Goal: Task Accomplishment & Management: Complete application form

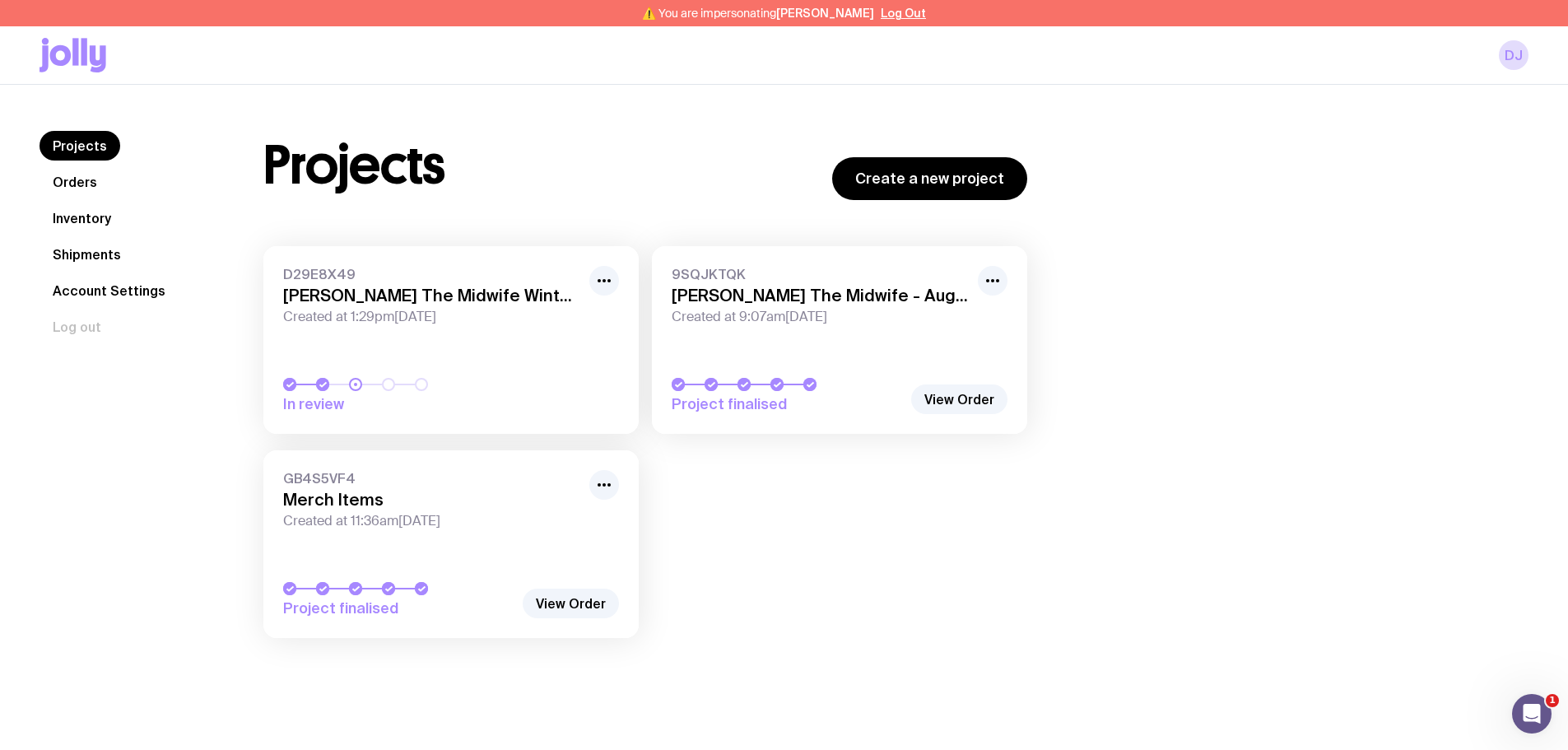
click at [100, 226] on link "Inventory" at bounding box center [81, 218] width 85 height 29
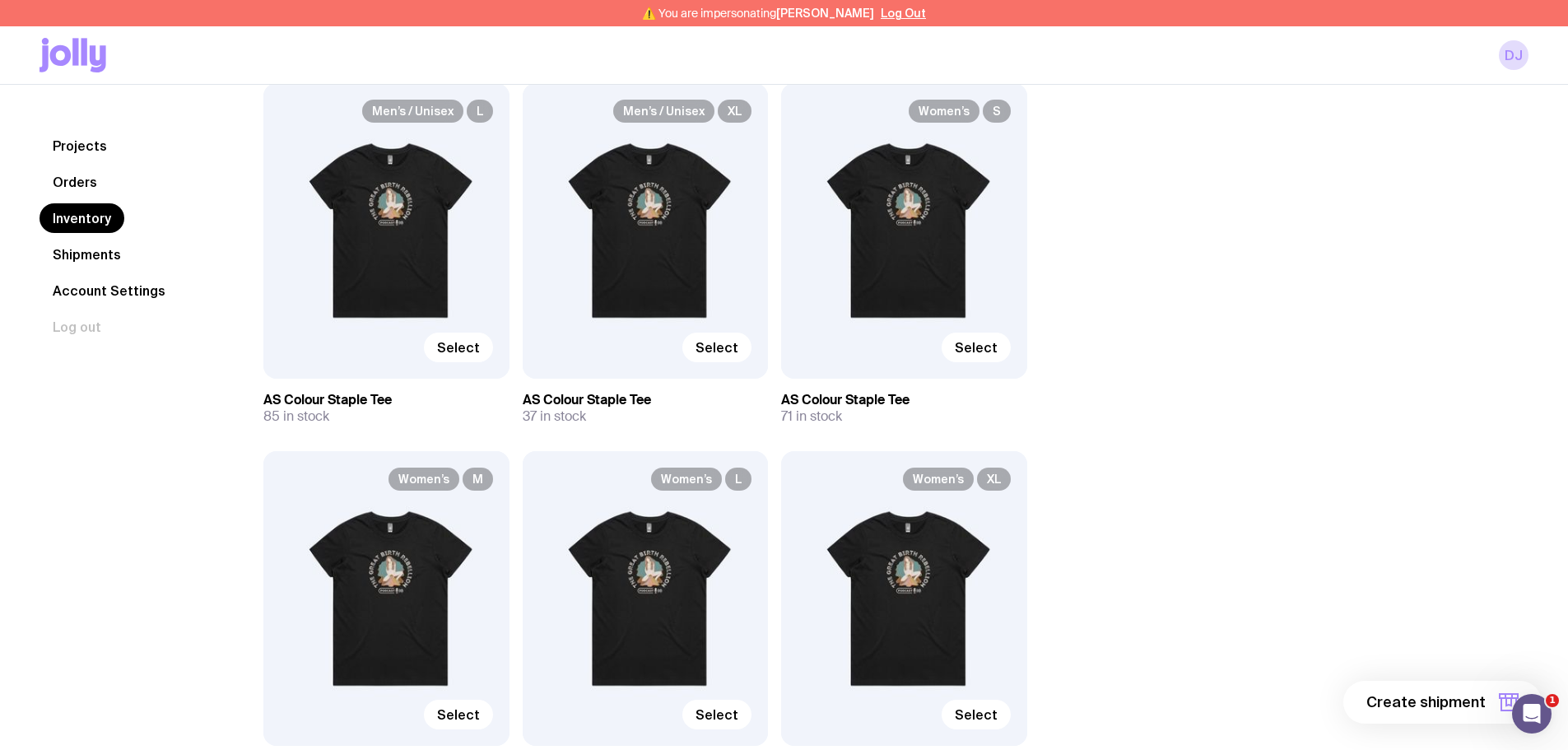
scroll to position [1317, 0]
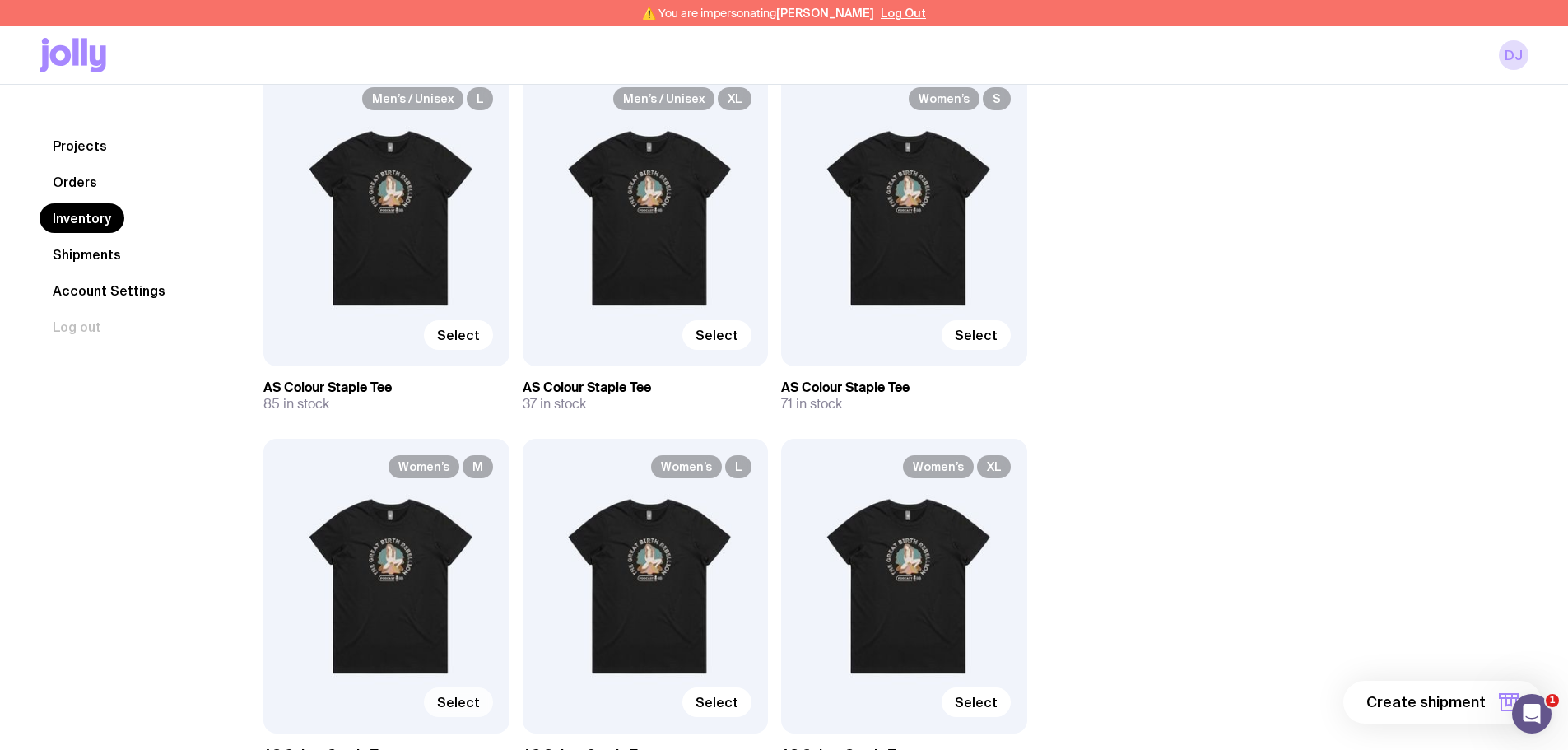
click at [464, 696] on span "Select" at bounding box center [459, 702] width 43 height 17
click at [0, 0] on input "Select" at bounding box center [0, 0] width 0 height 0
click at [1499, 693] on icon "button" at bounding box center [1508, 702] width 20 height 20
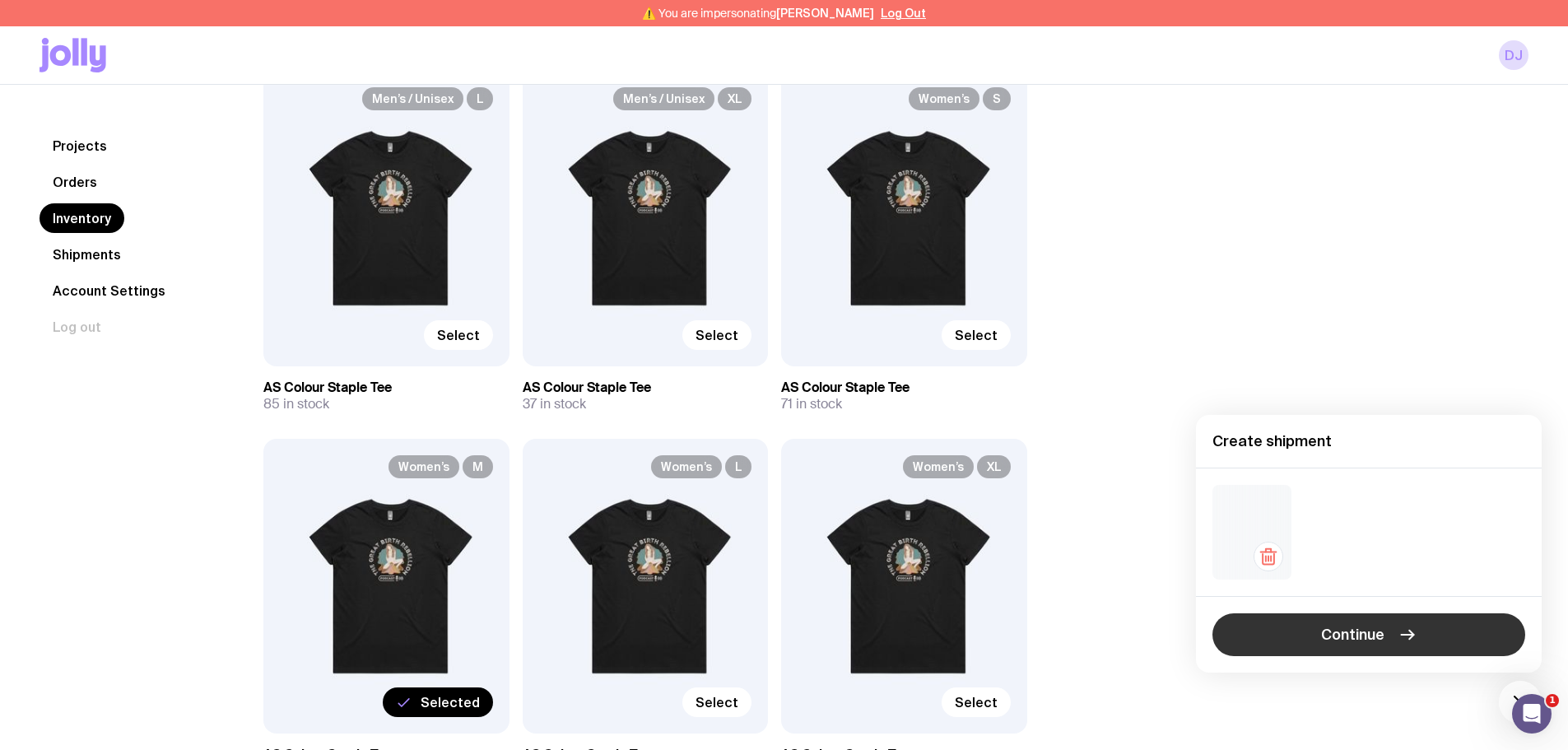
click at [1345, 640] on span "Continue" at bounding box center [1352, 635] width 63 height 20
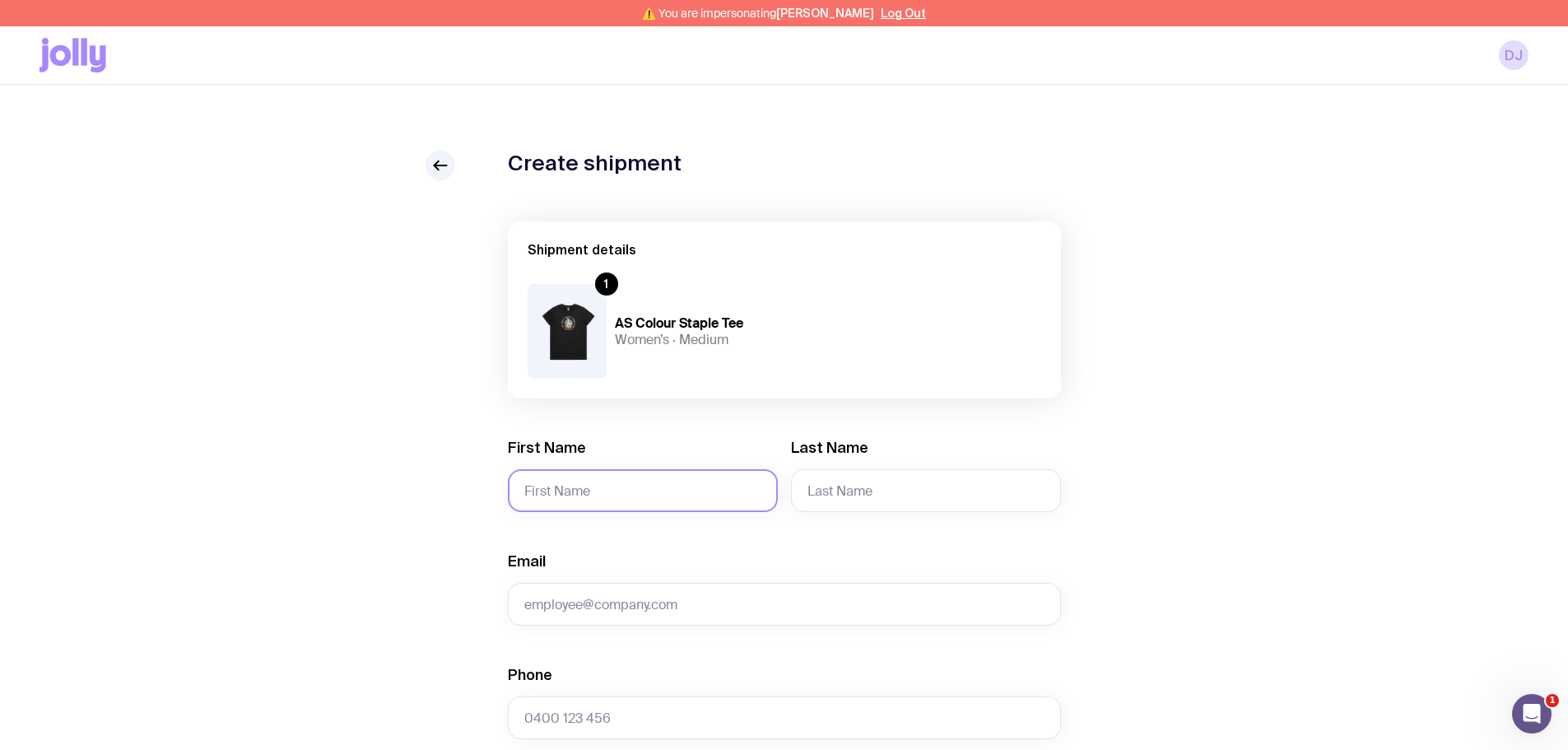
click at [595, 484] on input "First Name" at bounding box center [642, 490] width 269 height 43
paste input "[PERSON_NAME]"
click at [589, 490] on input "[PERSON_NAME]" at bounding box center [642, 490] width 269 height 43
type input "[PERSON_NAME]"
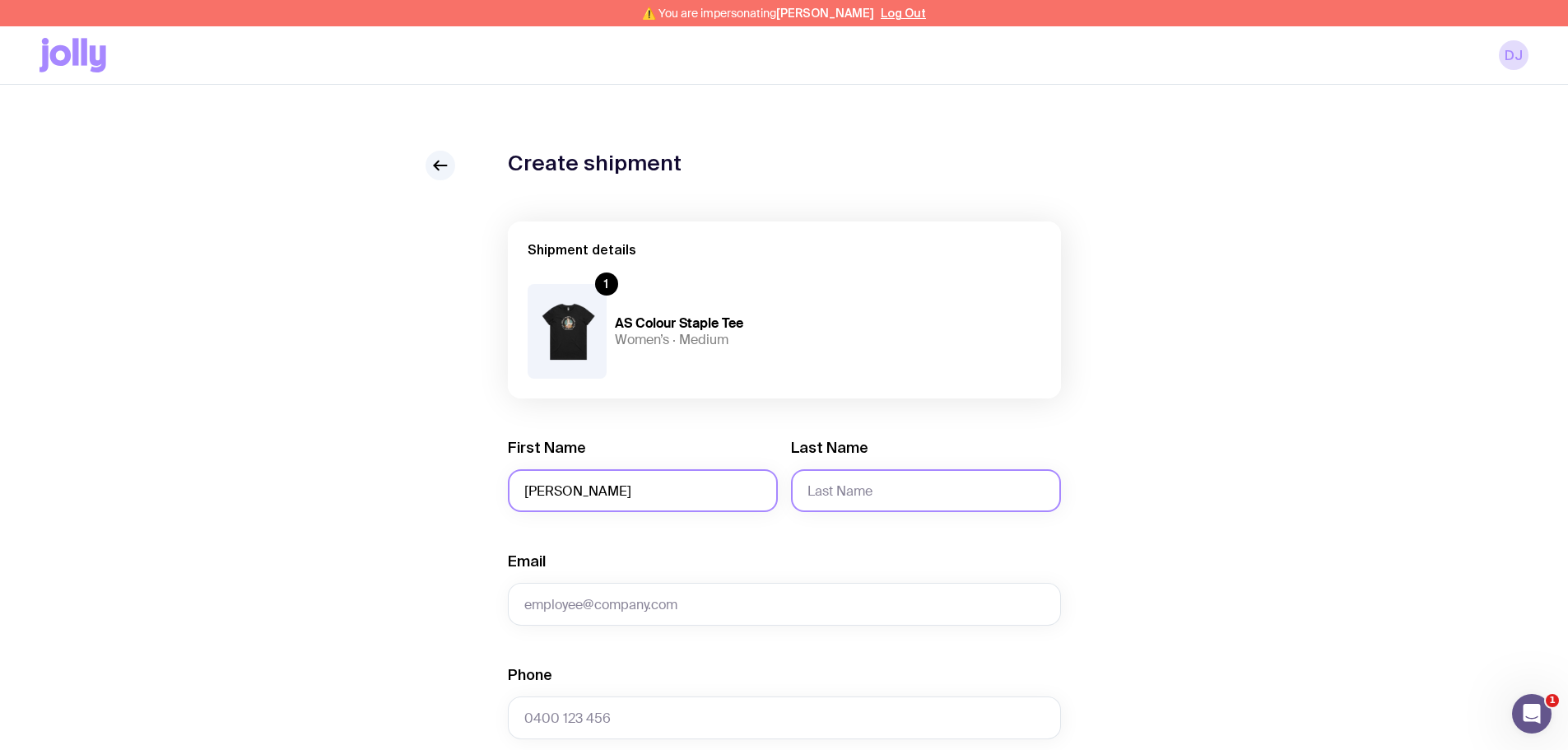
paste input "[PERSON_NAME]"
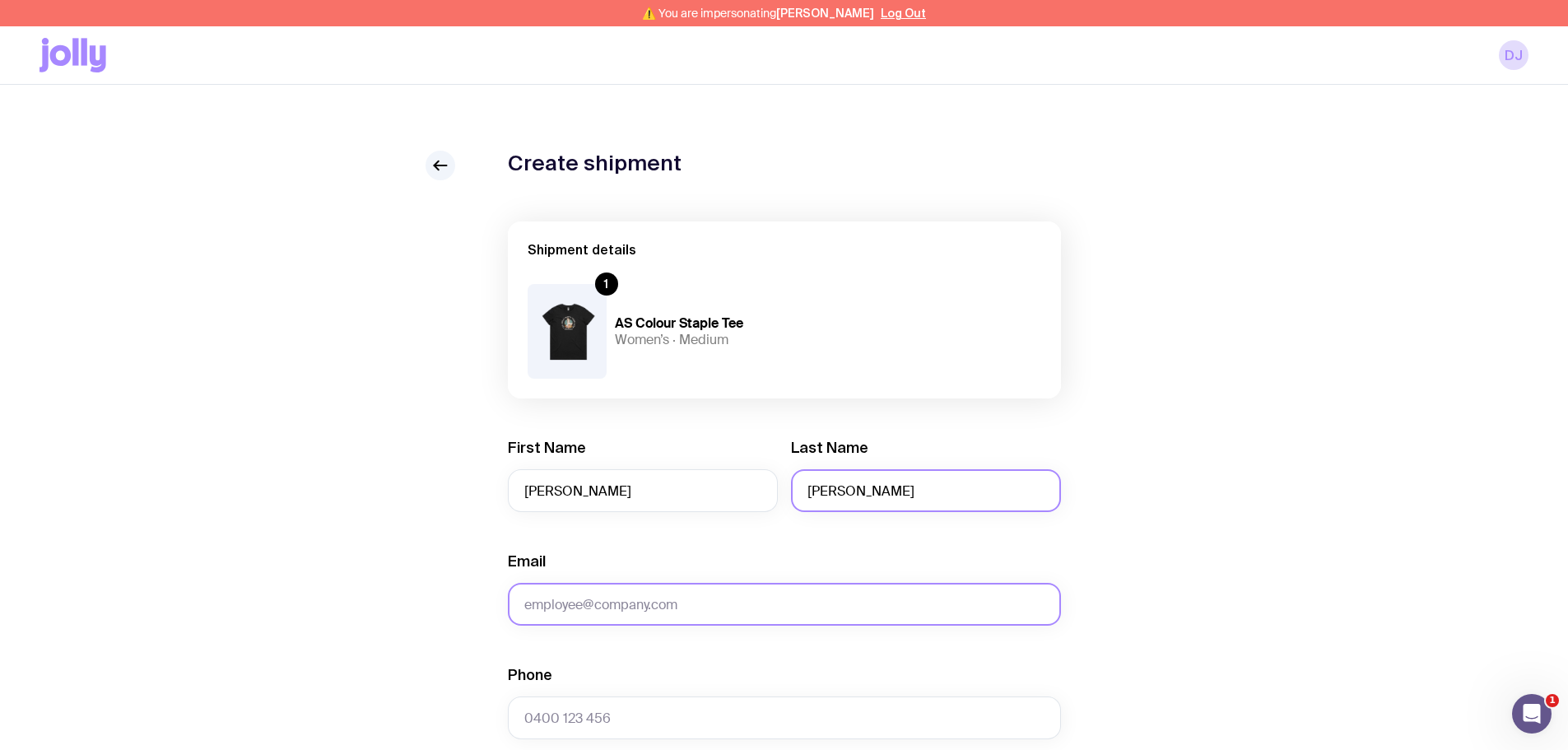
type input "[PERSON_NAME]"
click at [552, 600] on input "Email" at bounding box center [784, 604] width 553 height 43
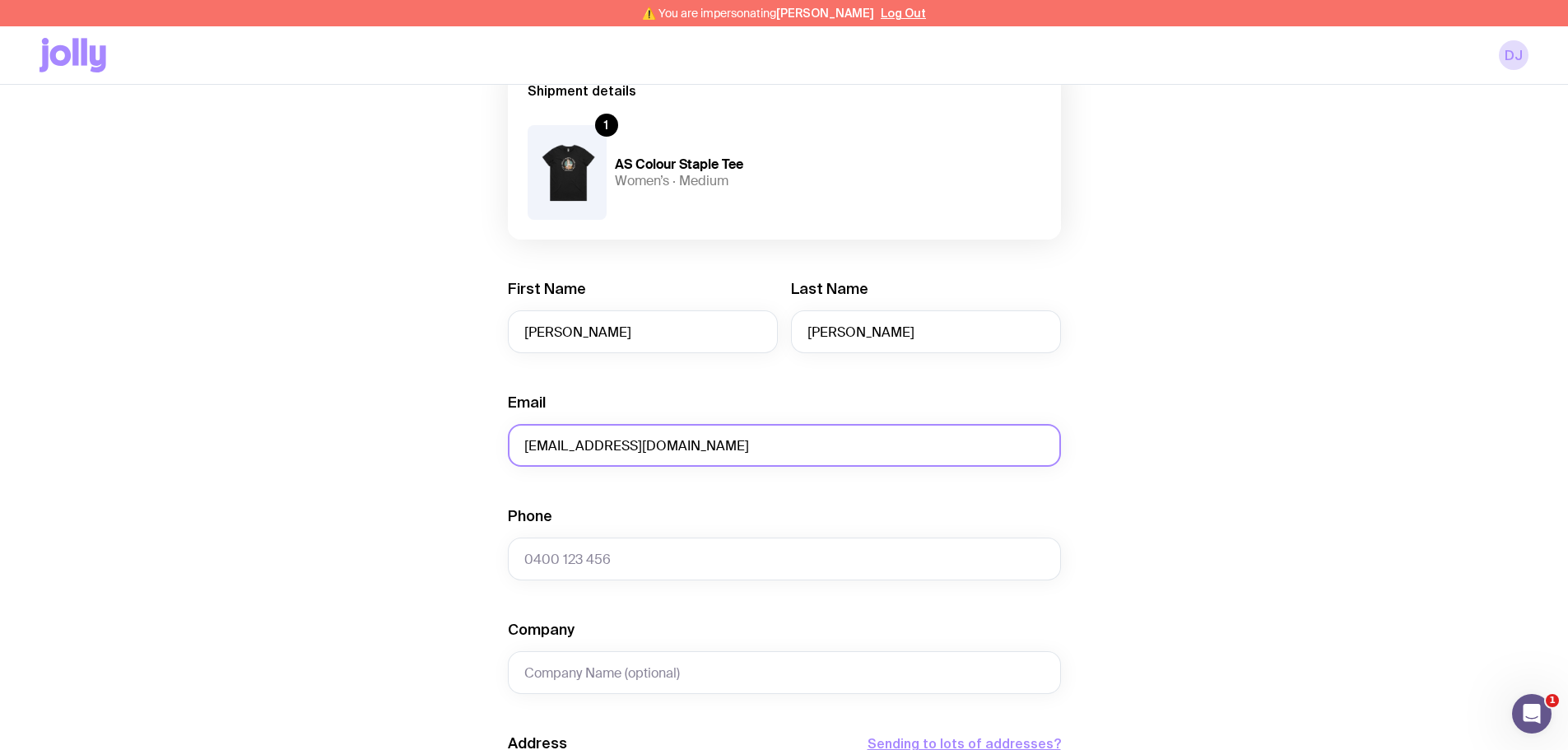
scroll to position [165, 0]
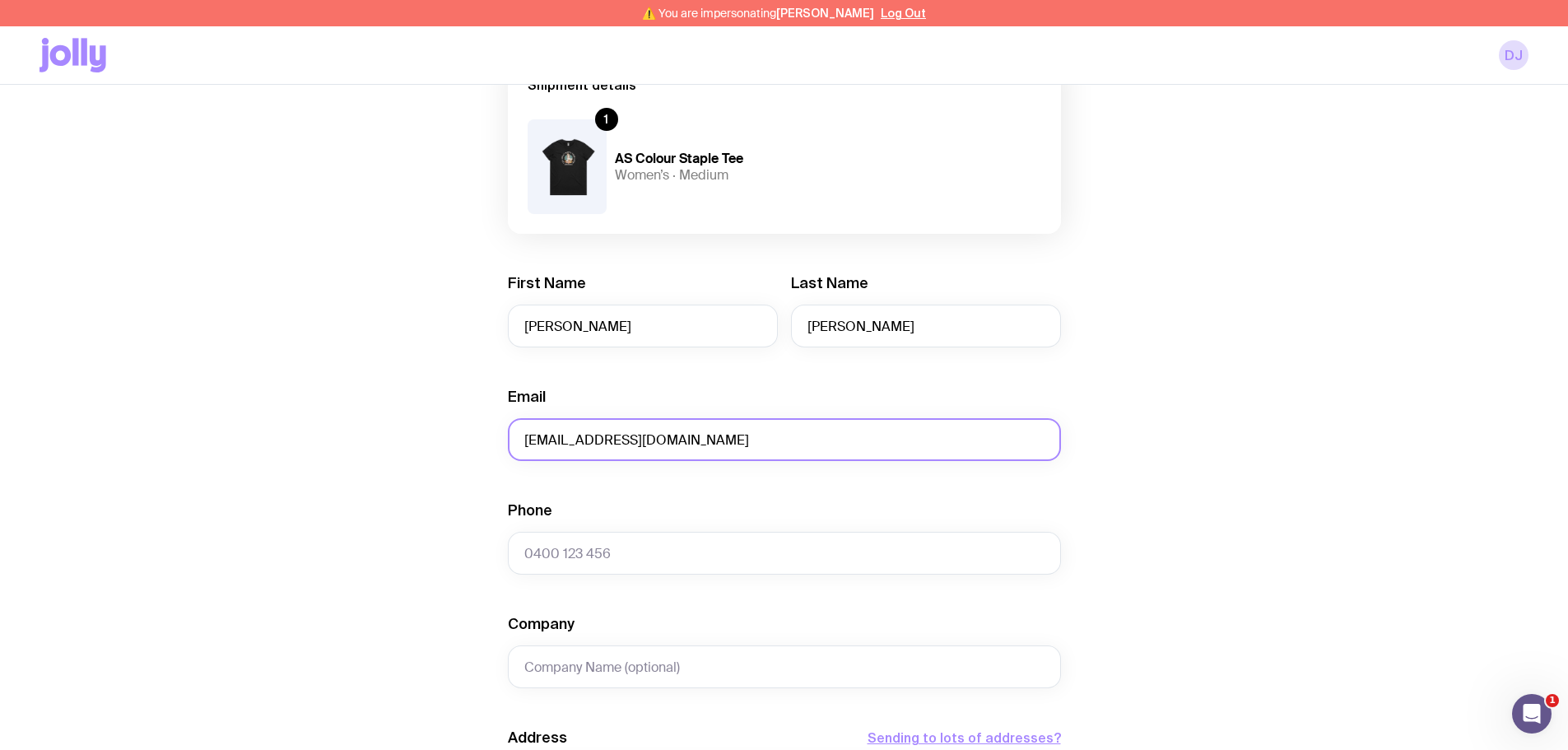
type input "[EMAIL_ADDRESS][DOMAIN_NAME]"
click at [561, 538] on input "Phone" at bounding box center [784, 553] width 553 height 43
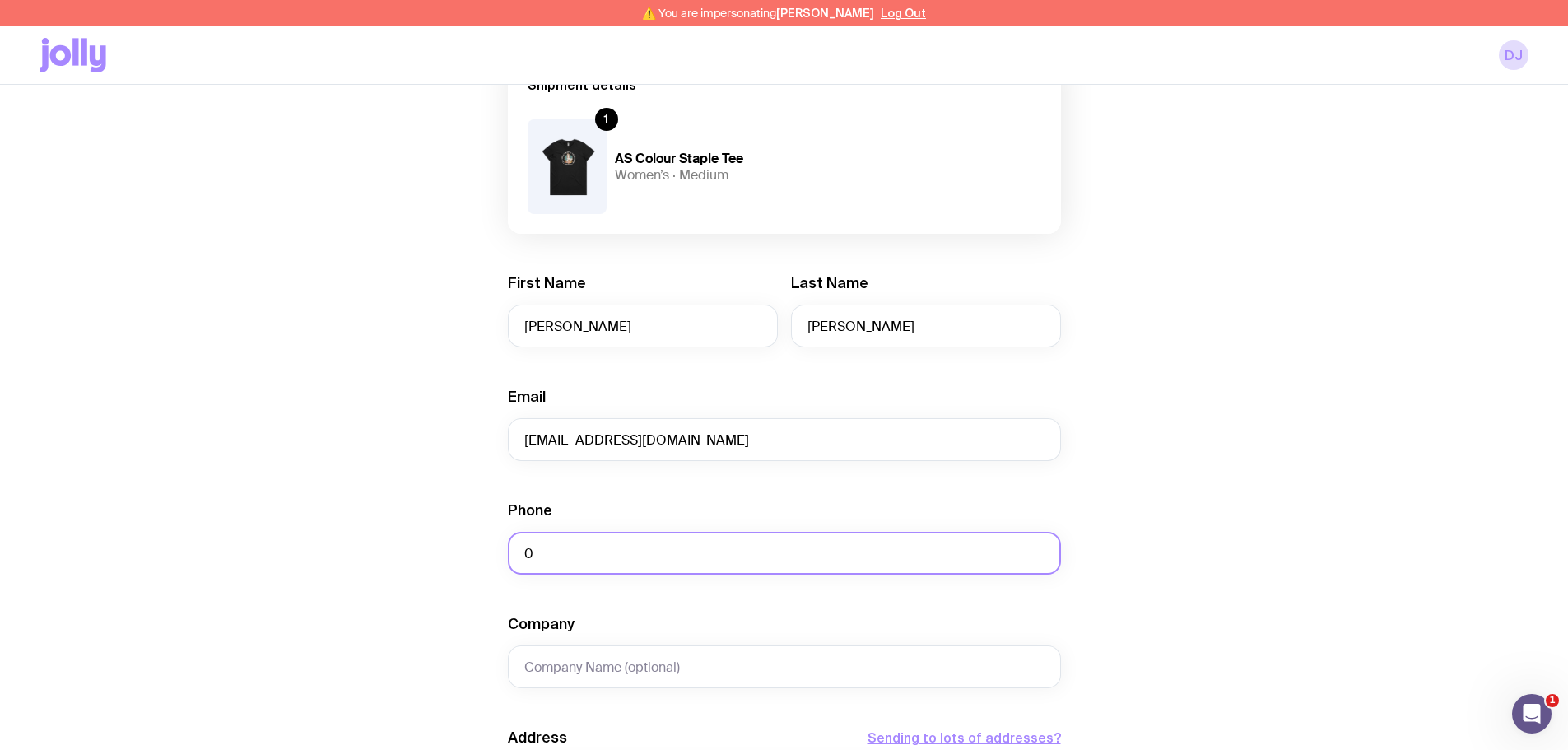
paste input "439509027"
type input "0439509027"
click at [464, 558] on div "Create shipment Shipment details 1 AS Colour Staple Tee Women’s · Medium First …" at bounding box center [783, 612] width 1489 height 1252
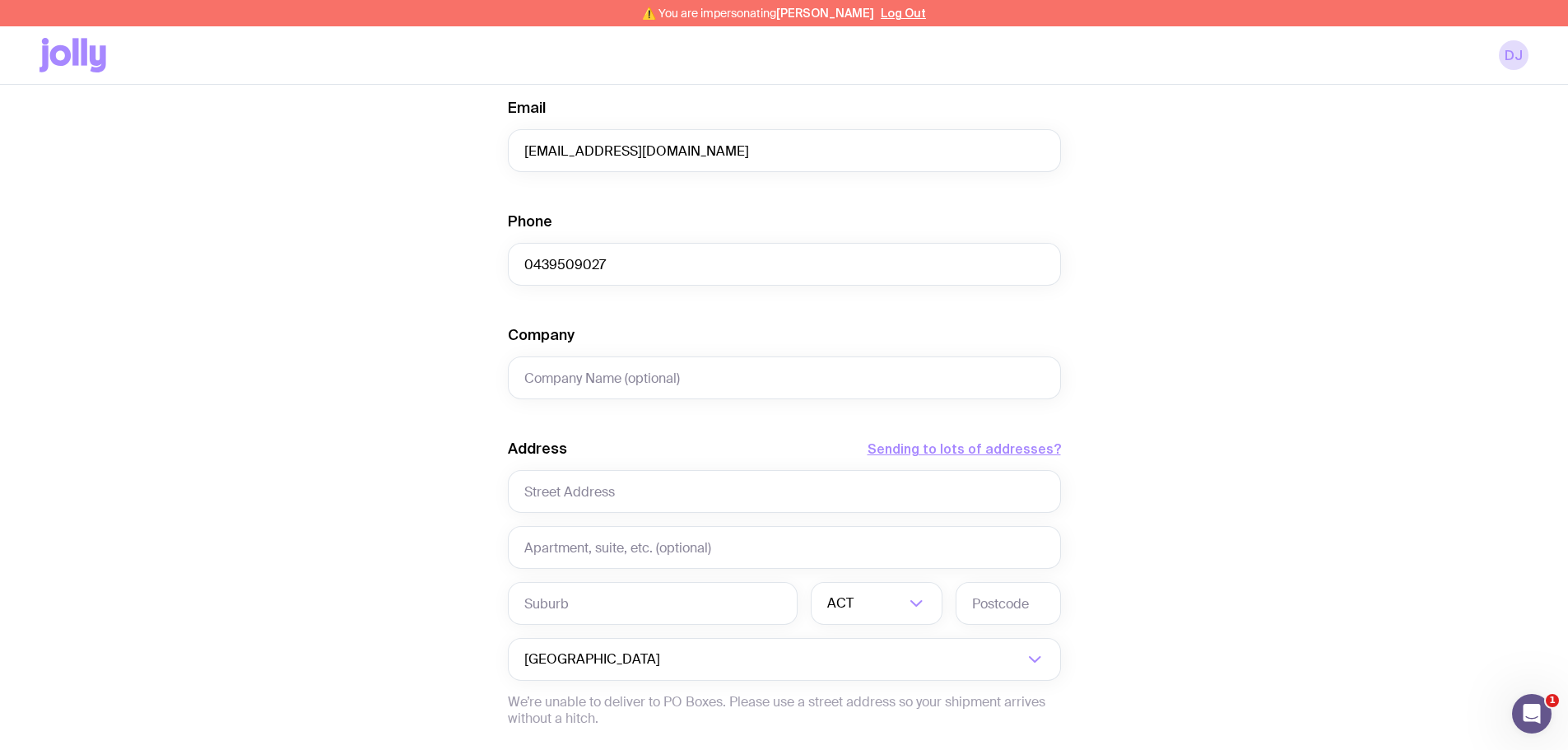
scroll to position [494, 0]
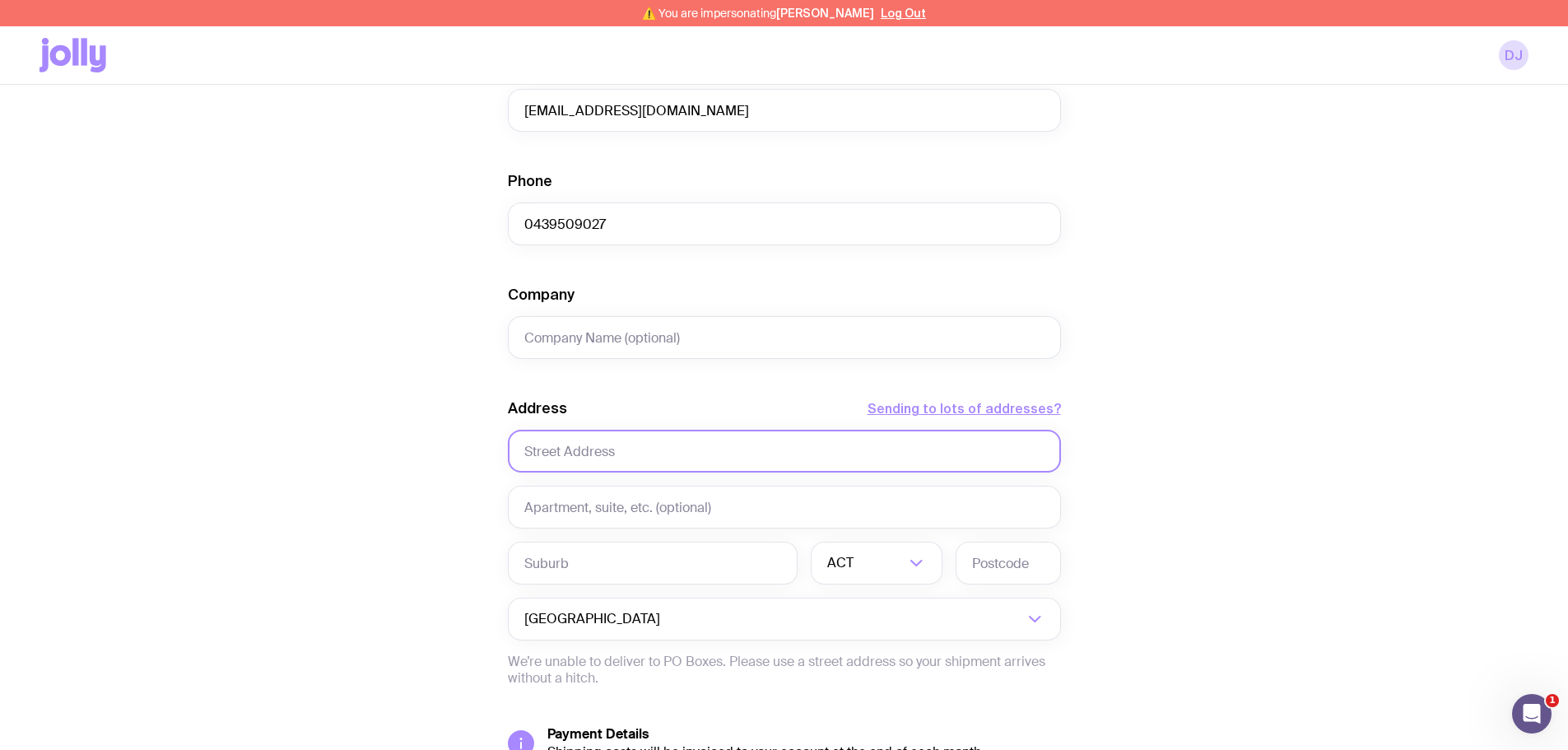
click at [570, 455] on input "text" at bounding box center [784, 451] width 553 height 43
paste input "23 Mayflower Court"
type input "23 Mayflower Court"
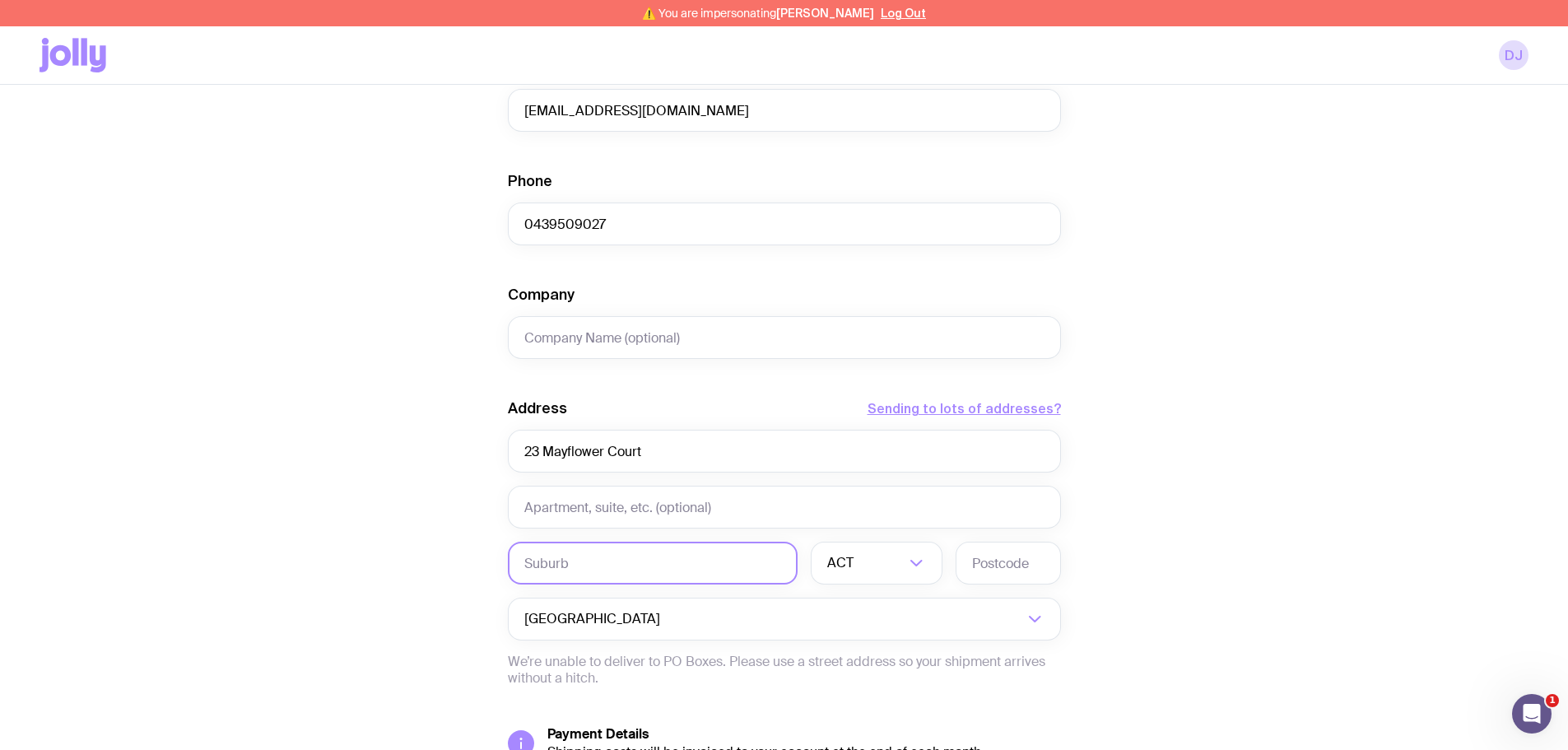
click at [565, 563] on input "text" at bounding box center [652, 563] width 290 height 43
paste input "Mount Gambier"
type input "Mount Gambier"
click at [825, 560] on div "ACT" at bounding box center [858, 563] width 96 height 43
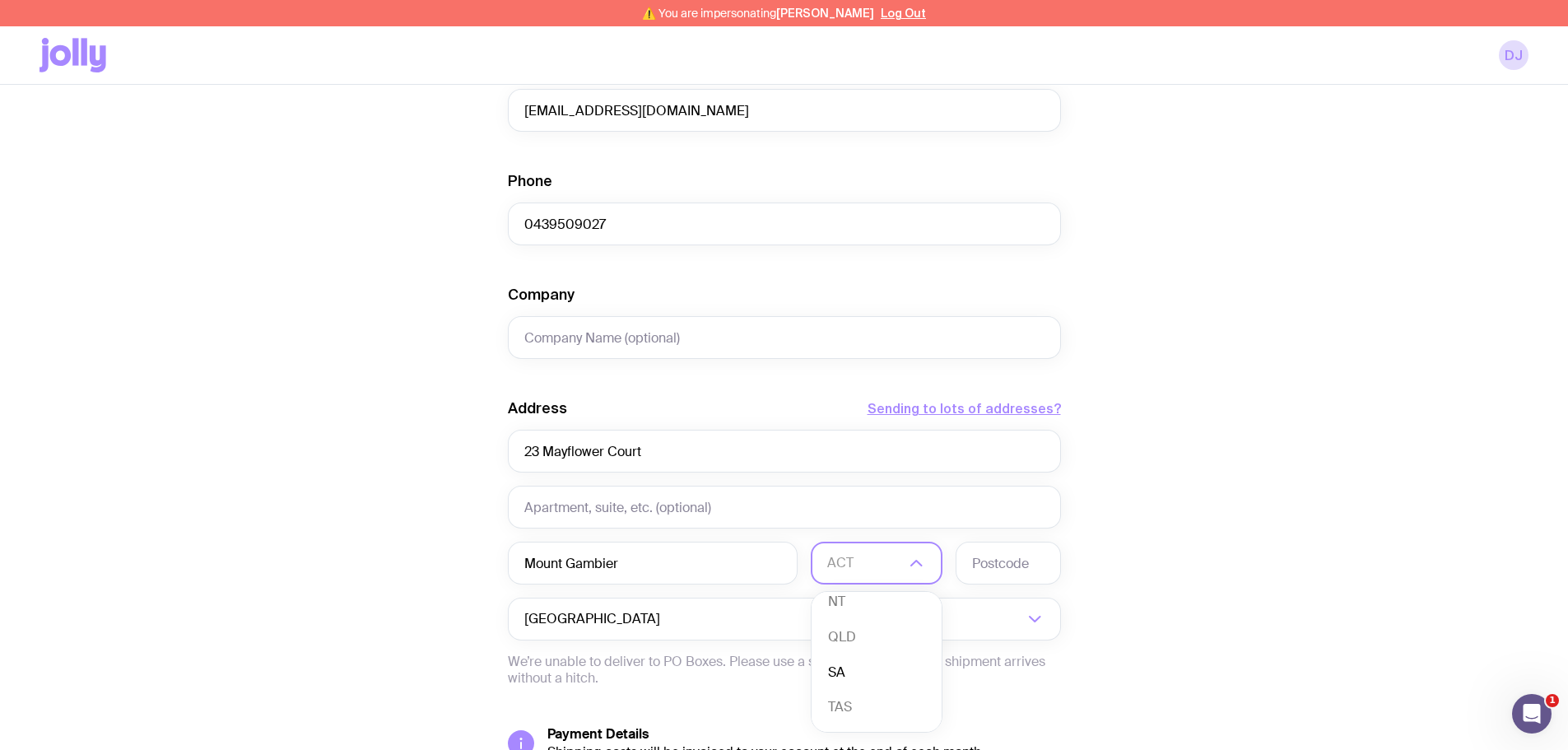
click at [864, 677] on li "SA" at bounding box center [876, 673] width 130 height 35
click at [1014, 568] on input "text" at bounding box center [1009, 563] width 105 height 43
type input "5290"
click at [392, 542] on div "Create shipment Shipment details 1 AS Colour Staple Tee Women’s · Medium First …" at bounding box center [783, 283] width 1489 height 1252
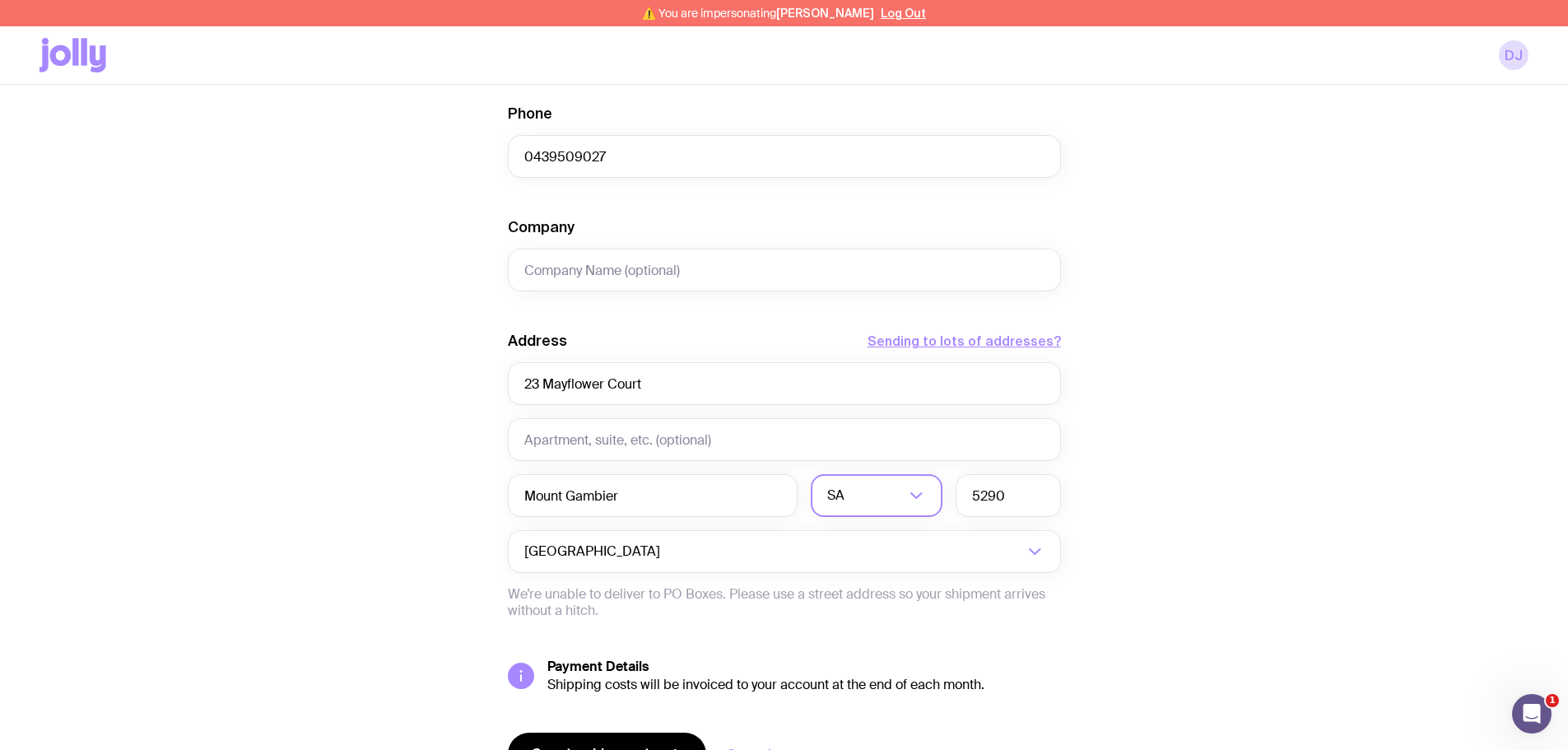
scroll to position [652, 0]
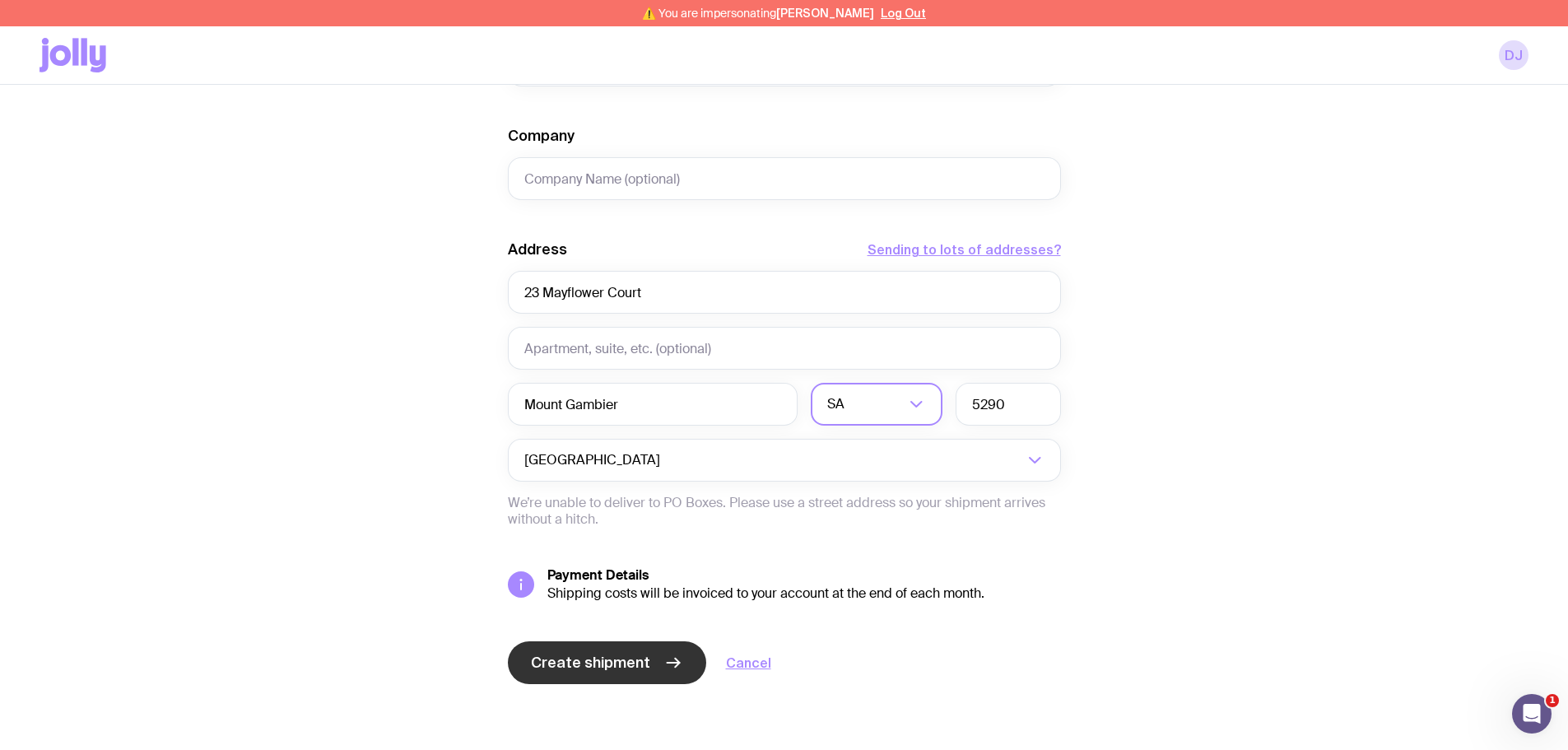
click at [617, 655] on span "Create shipment" at bounding box center [591, 662] width 119 height 20
